Goal: Task Accomplishment & Management: Check status

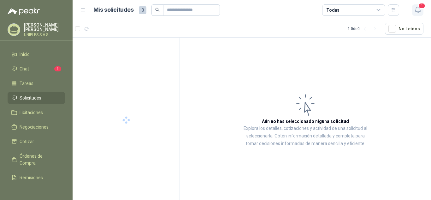
click at [418, 10] on icon "button" at bounding box center [418, 10] width 8 height 8
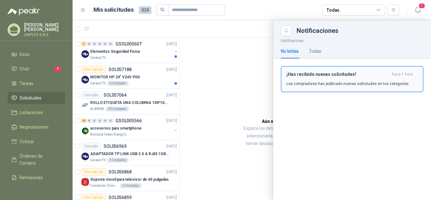
click at [311, 75] on h3 "¡Has recibido nuevas solicitudes!" at bounding box center [338, 74] width 103 height 5
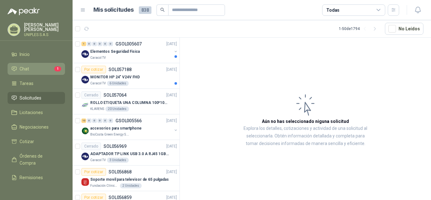
click at [25, 66] on span "Chat" at bounding box center [24, 68] width 9 height 7
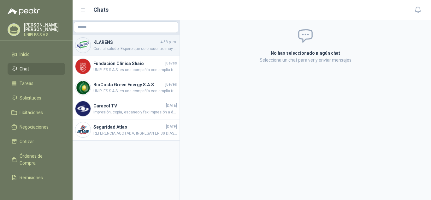
click at [105, 44] on h4 "KLARENS" at bounding box center [126, 42] width 66 height 7
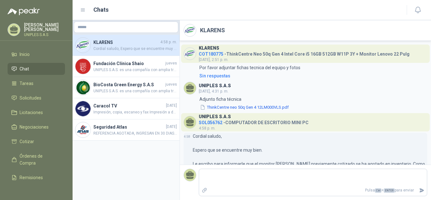
scroll to position [50, 0]
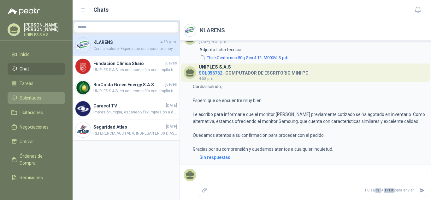
click at [27, 94] on span "Solicitudes" at bounding box center [31, 97] width 22 height 7
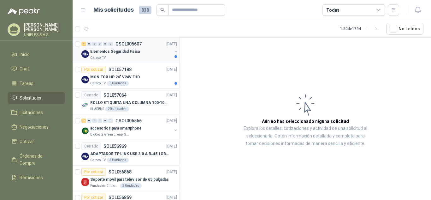
click at [126, 42] on p "GSOL005607" at bounding box center [129, 44] width 26 height 4
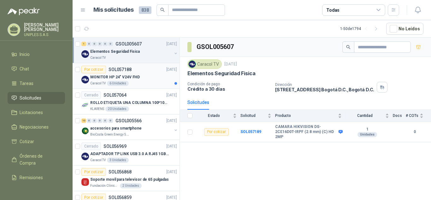
click at [118, 70] on p "SOL057188" at bounding box center [120, 69] width 23 height 4
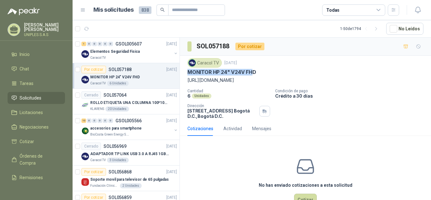
drag, startPoint x: 188, startPoint y: 73, endPoint x: 265, endPoint y: 72, distance: 77.3
click at [253, 74] on p "MONITOR HP 24" V24V FHD" at bounding box center [221, 72] width 69 height 7
click at [271, 72] on div "MONITOR HP 24" V24V FHD" at bounding box center [305, 72] width 236 height 7
drag, startPoint x: 258, startPoint y: 73, endPoint x: 204, endPoint y: 74, distance: 53.3
click at [204, 74] on div "MONITOR HP 24" V24V FHD" at bounding box center [305, 72] width 236 height 7
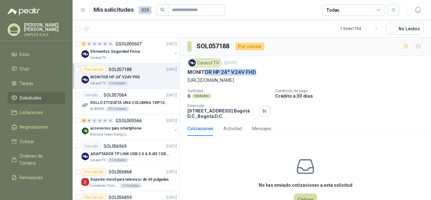
drag, startPoint x: 188, startPoint y: 80, endPoint x: 412, endPoint y: 80, distance: 224.1
click at [412, 80] on p "[URL][DOMAIN_NAME]" at bounding box center [305, 80] width 236 height 7
copy p "[URL][DOMAIN_NAME]"
click at [331, 94] on p "Crédito a 30 días" at bounding box center [351, 95] width 153 height 5
drag, startPoint x: 230, startPoint y: 72, endPoint x: 267, endPoint y: 72, distance: 37.2
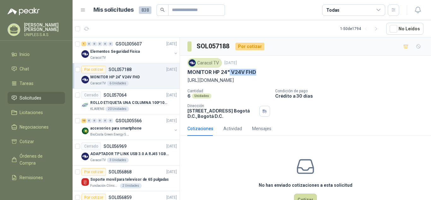
click at [267, 72] on div "MONITOR HP 24" V24V FHD" at bounding box center [305, 72] width 236 height 7
copy p "V24V FHD"
click at [120, 93] on p "SOL057064" at bounding box center [115, 95] width 23 height 4
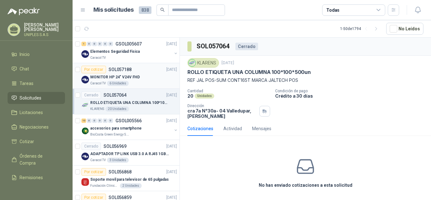
click at [124, 69] on p "SOL057188" at bounding box center [120, 69] width 23 height 4
